Goal: Use online tool/utility: Utilize a website feature to perform a specific function

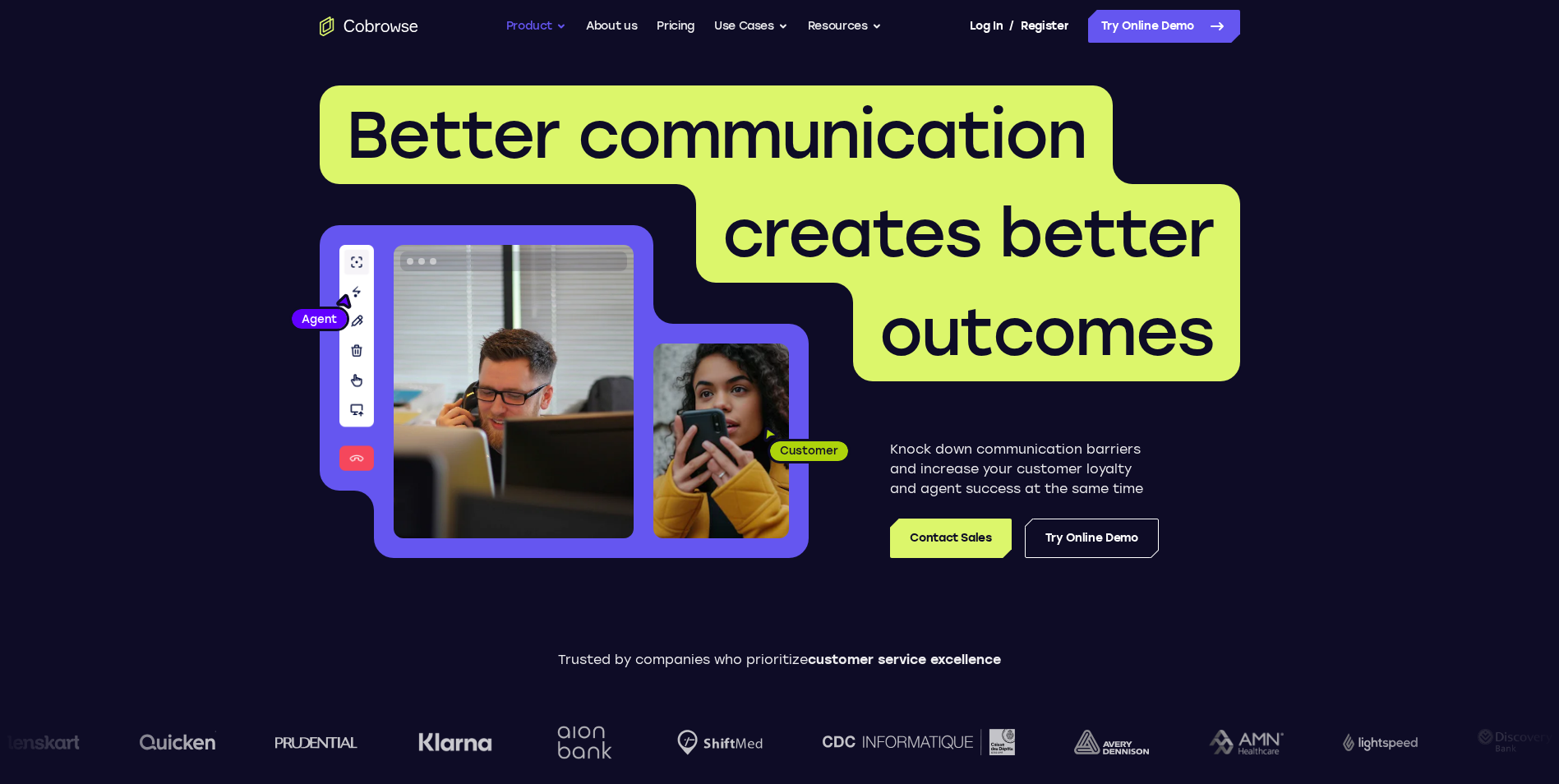
click at [535, 32] on button "Product" at bounding box center [536, 26] width 61 height 33
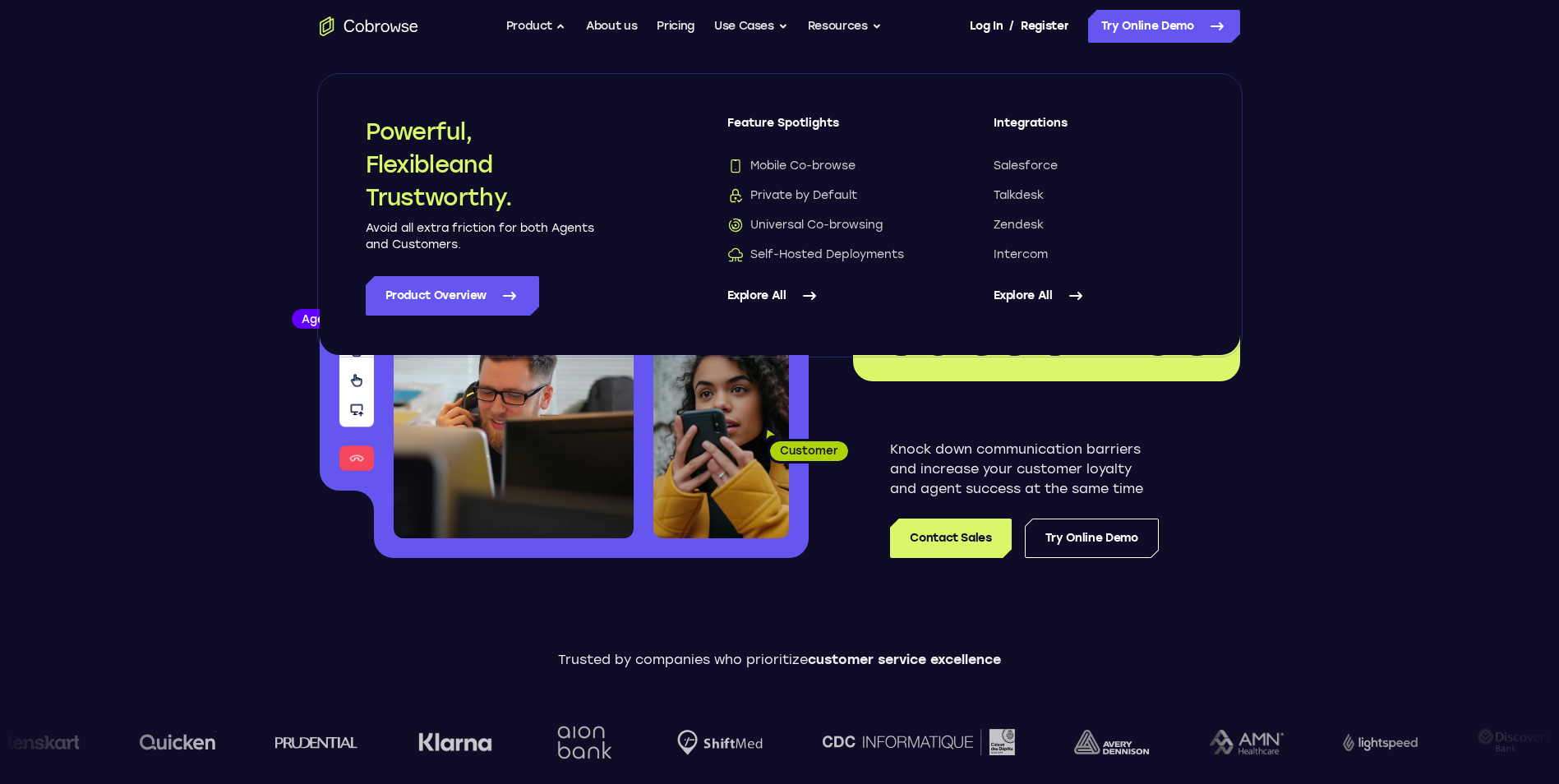
click at [754, 285] on link "Explore All" at bounding box center [827, 296] width 200 height 40
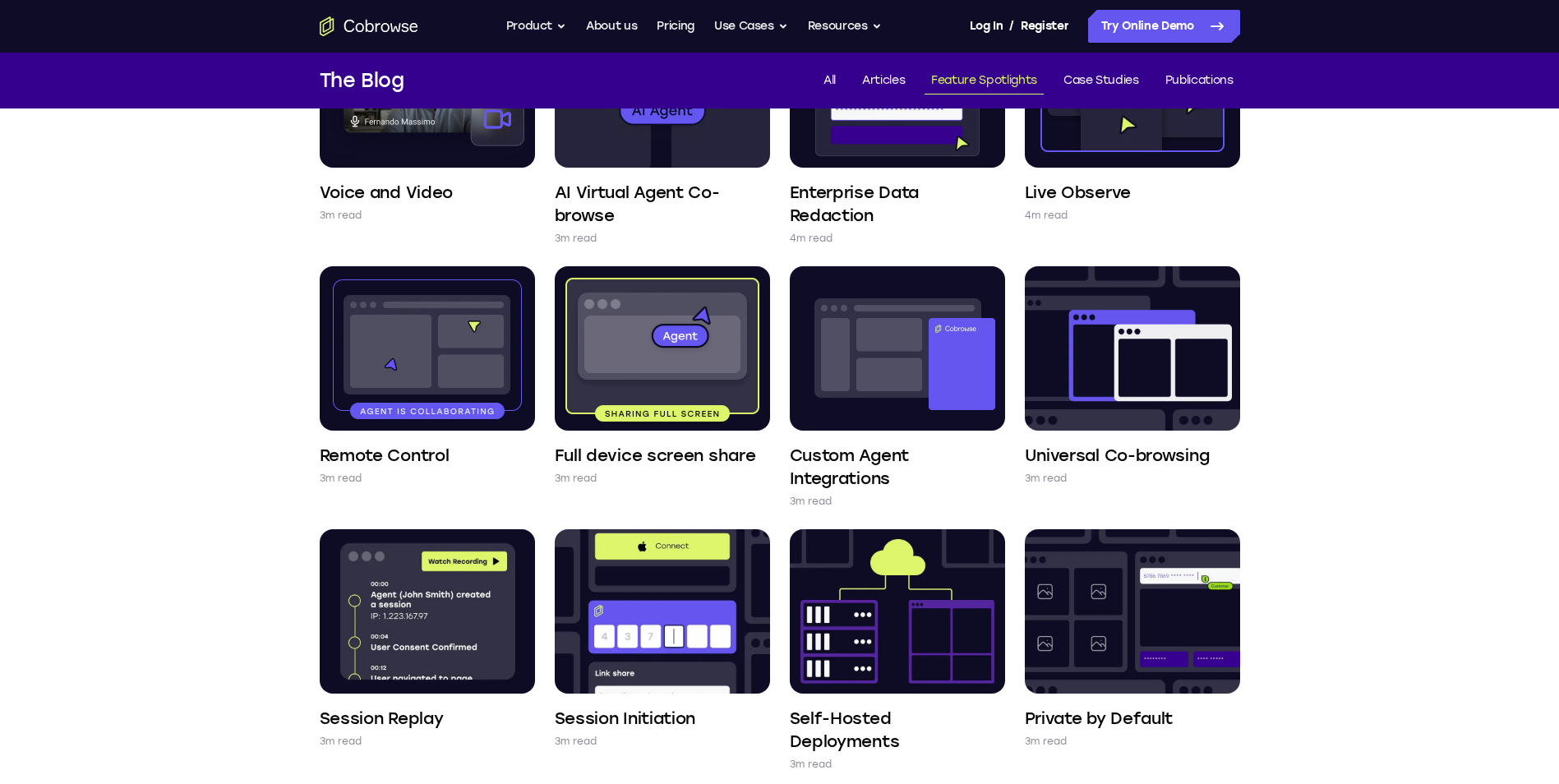
scroll to position [246, 0]
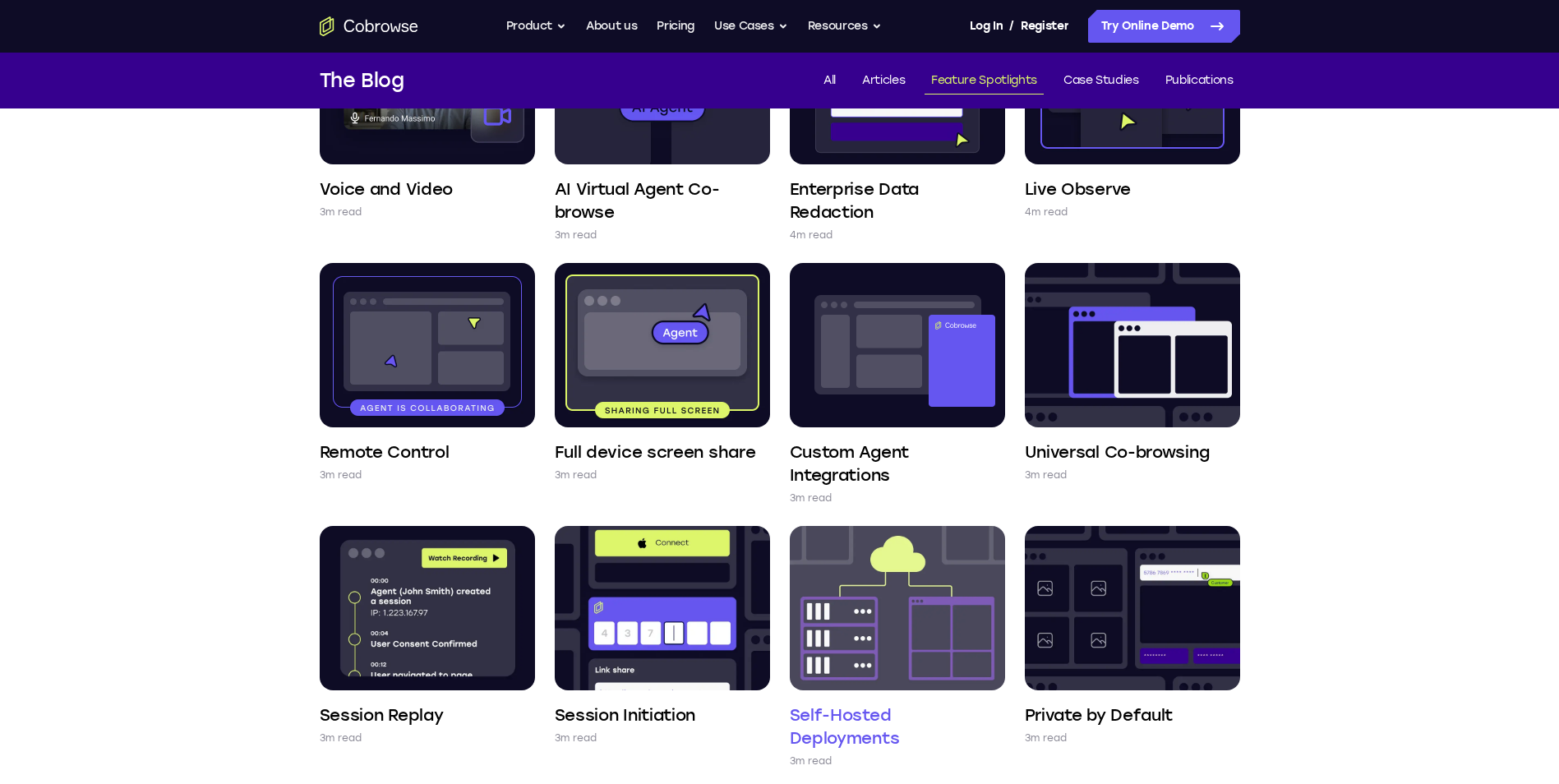
click at [840, 593] on img at bounding box center [898, 607] width 216 height 164
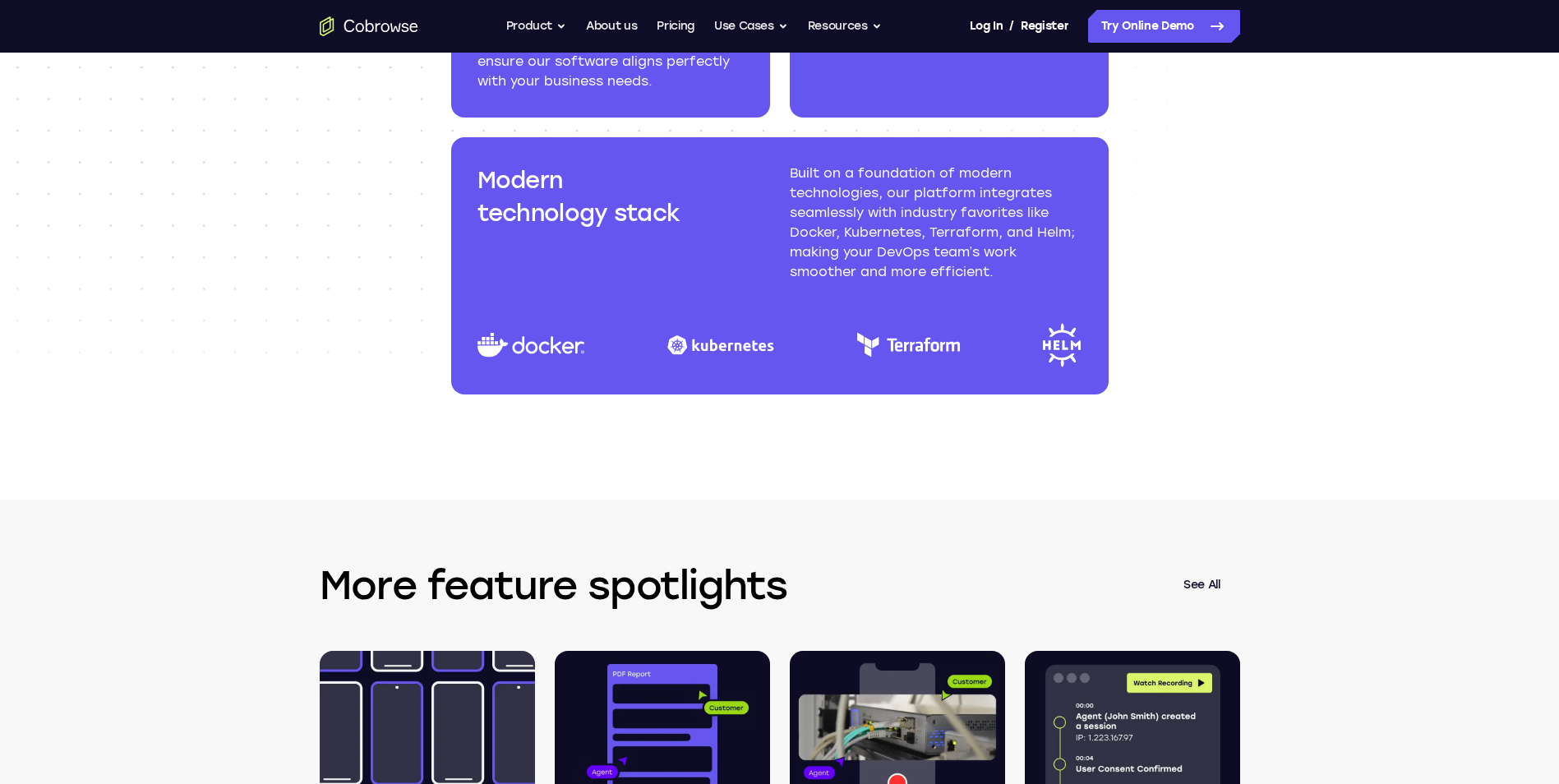
scroll to position [1972, 0]
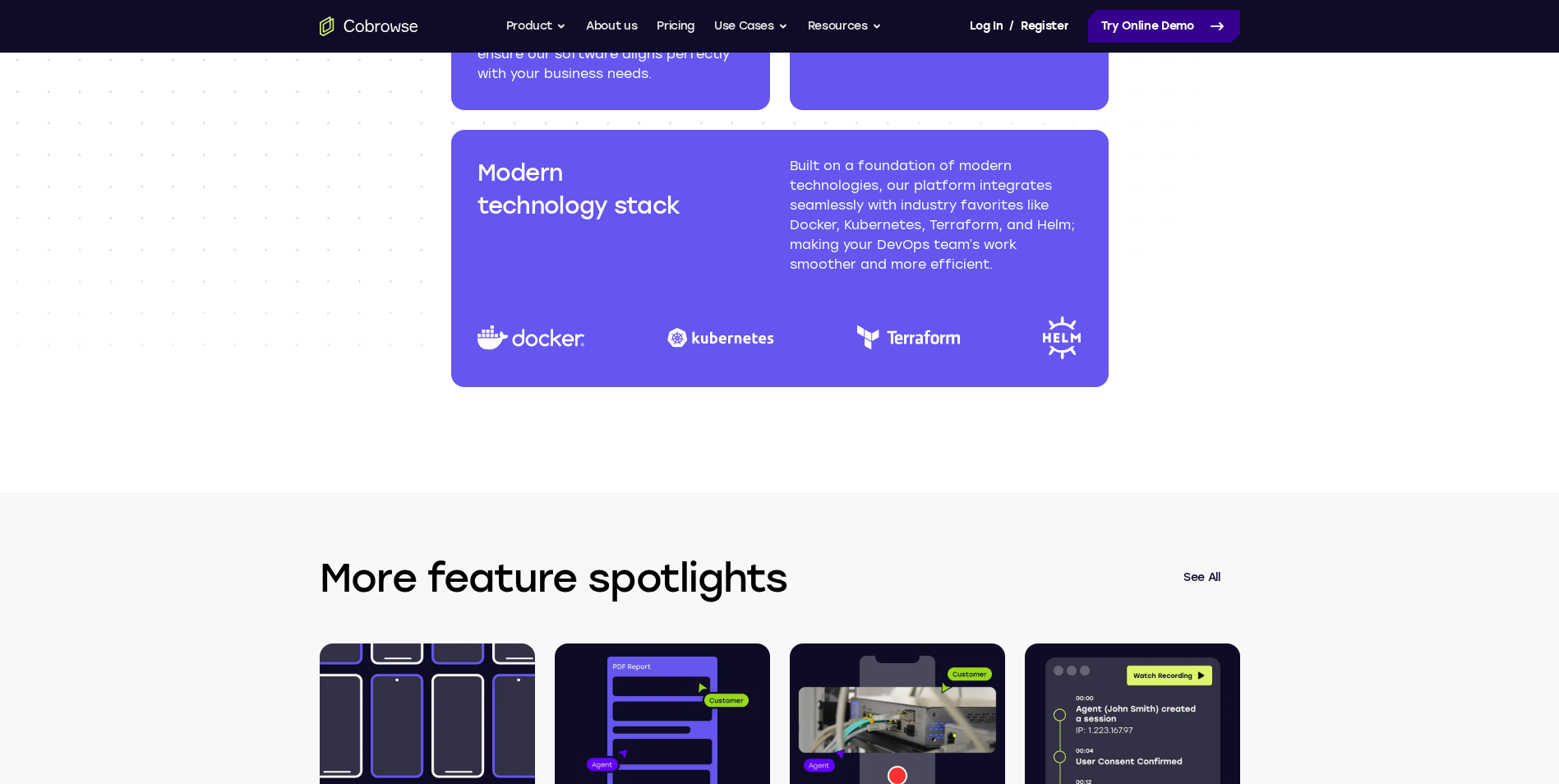
click at [1179, 33] on link "Try Online Demo" at bounding box center [1165, 26] width 152 height 33
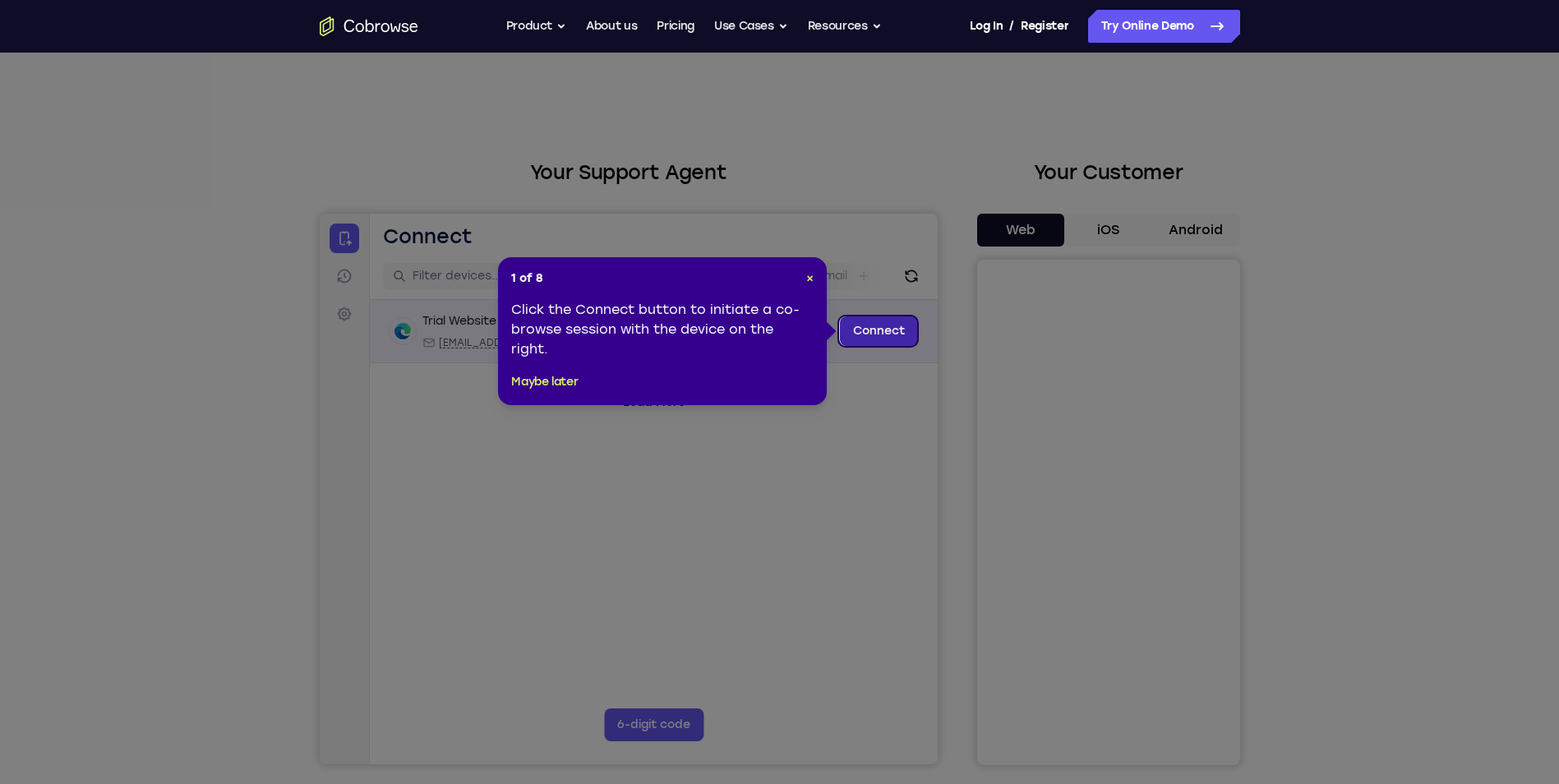
click at [864, 334] on link "Connect" at bounding box center [879, 330] width 78 height 30
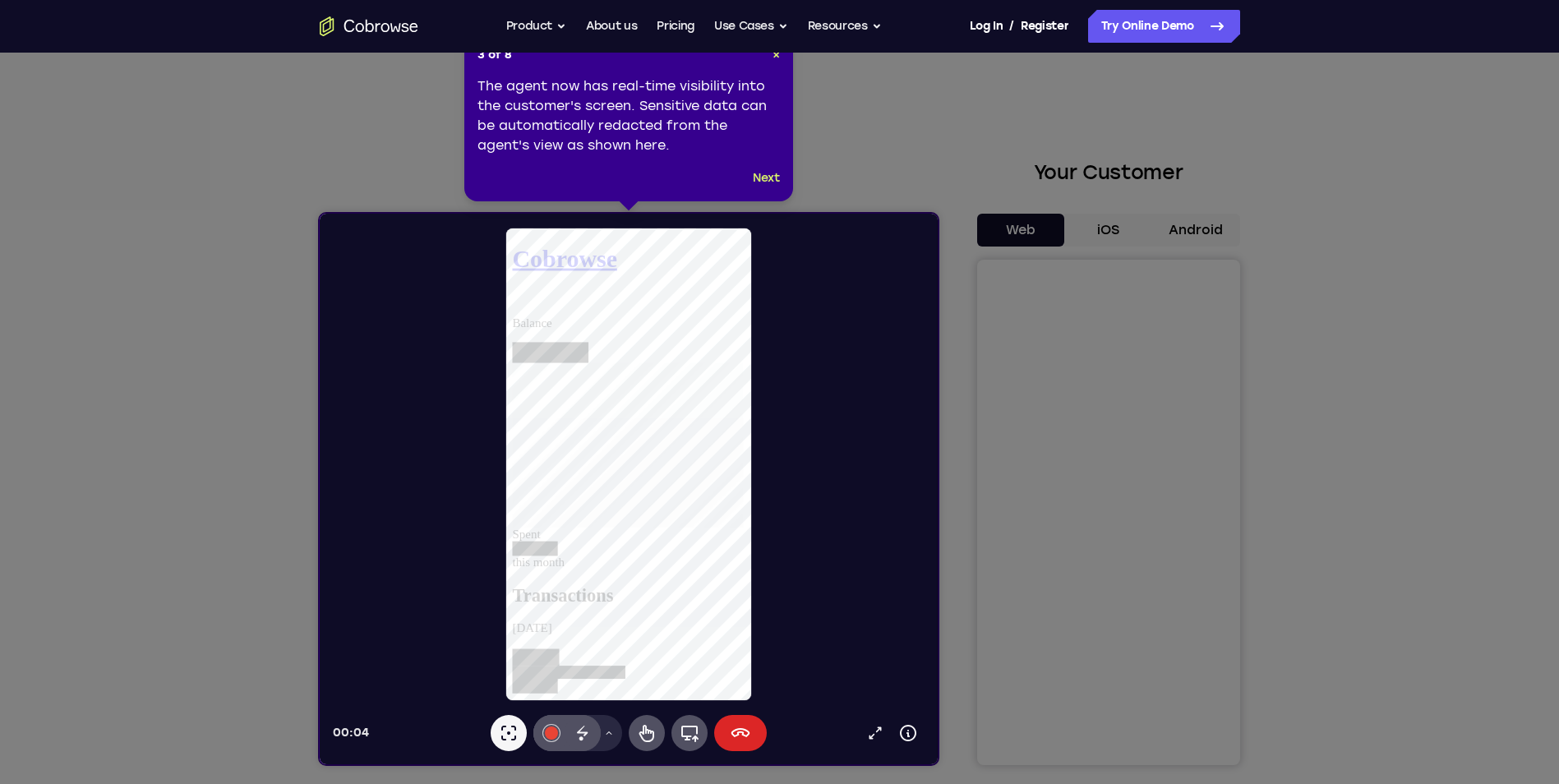
click at [730, 734] on icon at bounding box center [740, 733] width 20 height 20
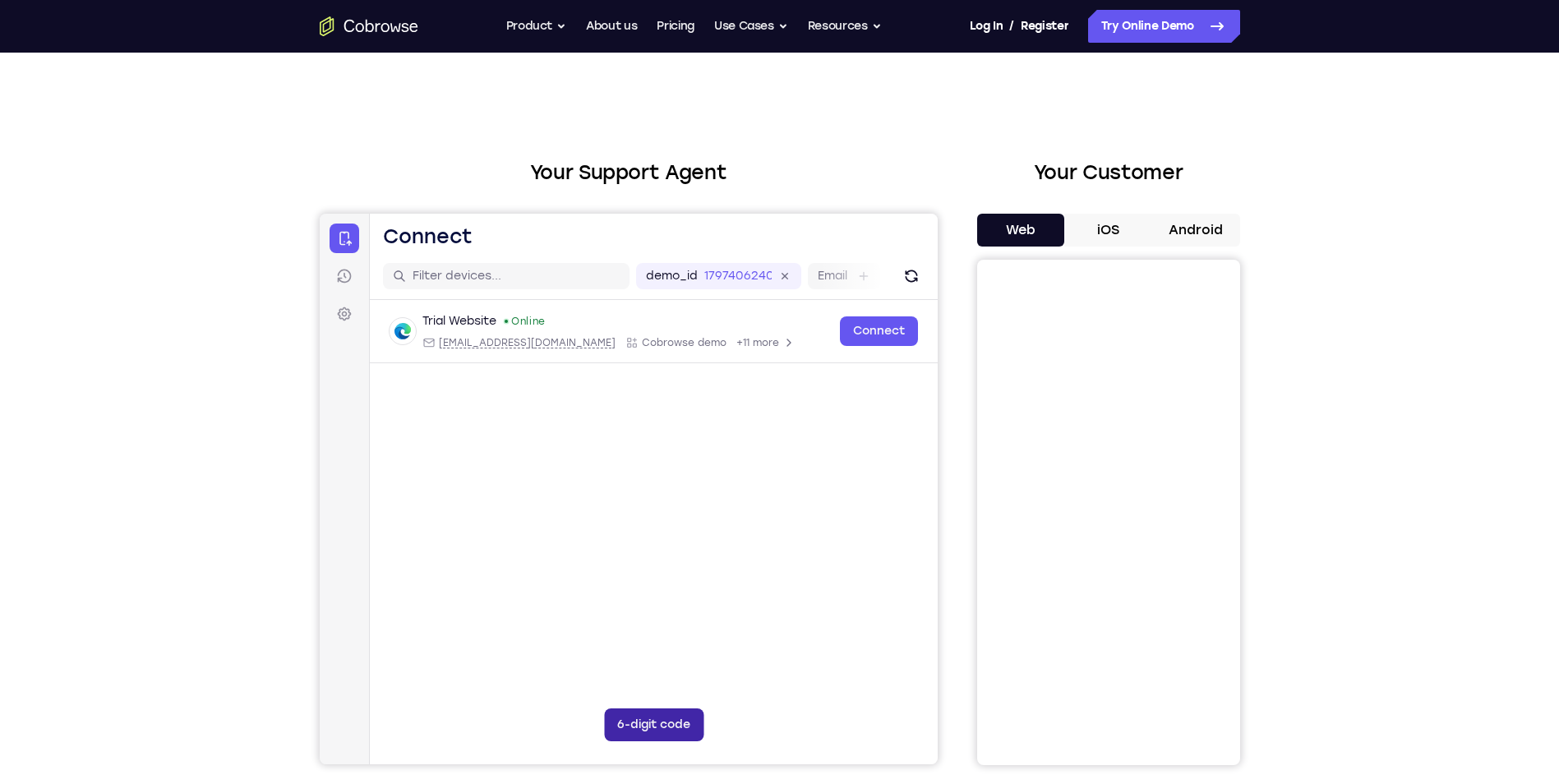
click at [669, 722] on button "6-digit code" at bounding box center [653, 724] width 100 height 33
click at [746, 713] on button at bounding box center [755, 724] width 33 height 33
click at [1169, 221] on button "Android" at bounding box center [1196, 230] width 88 height 33
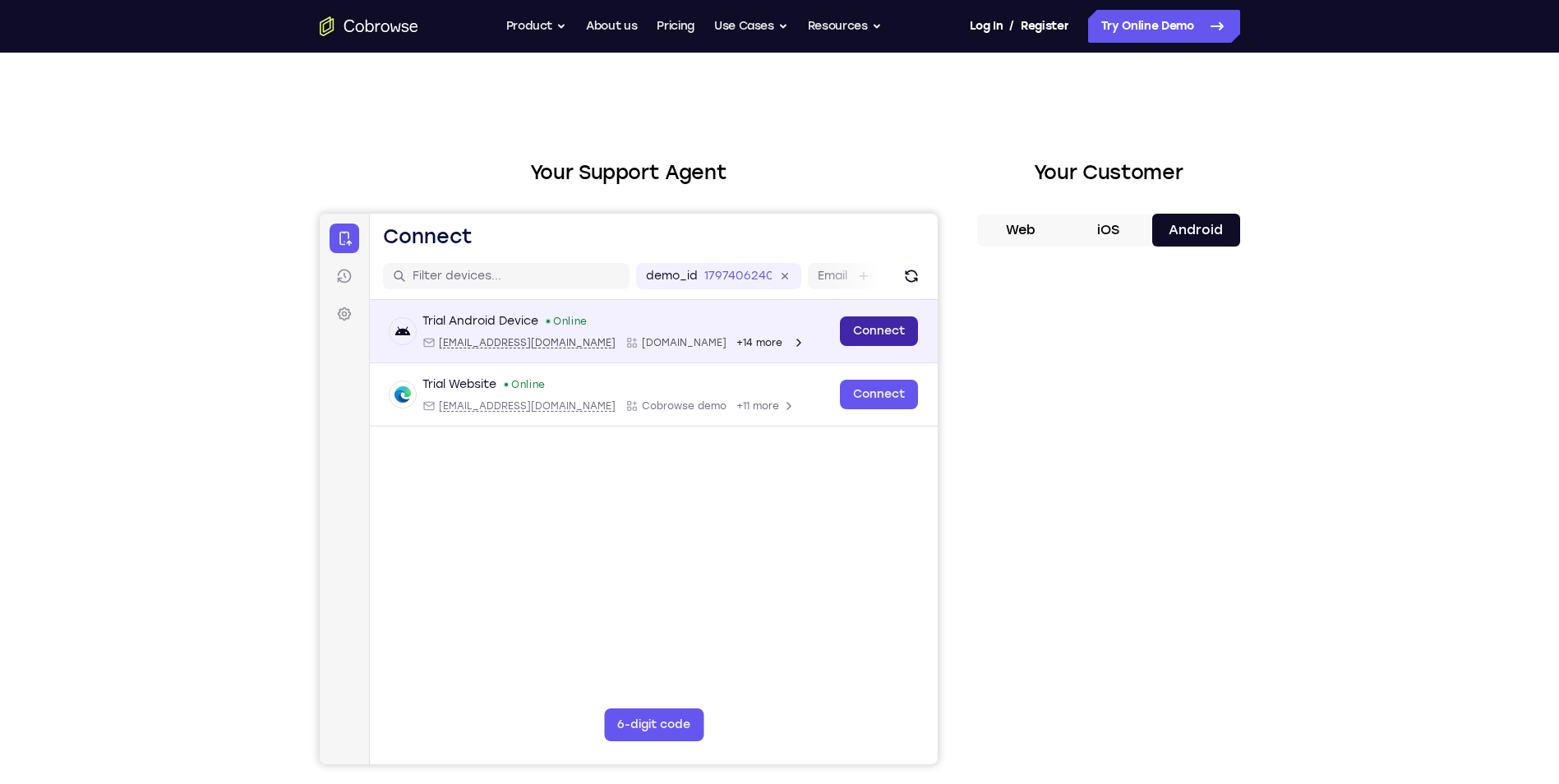
click at [899, 323] on link "Connect" at bounding box center [879, 330] width 78 height 30
